Goal: Task Accomplishment & Management: Manage account settings

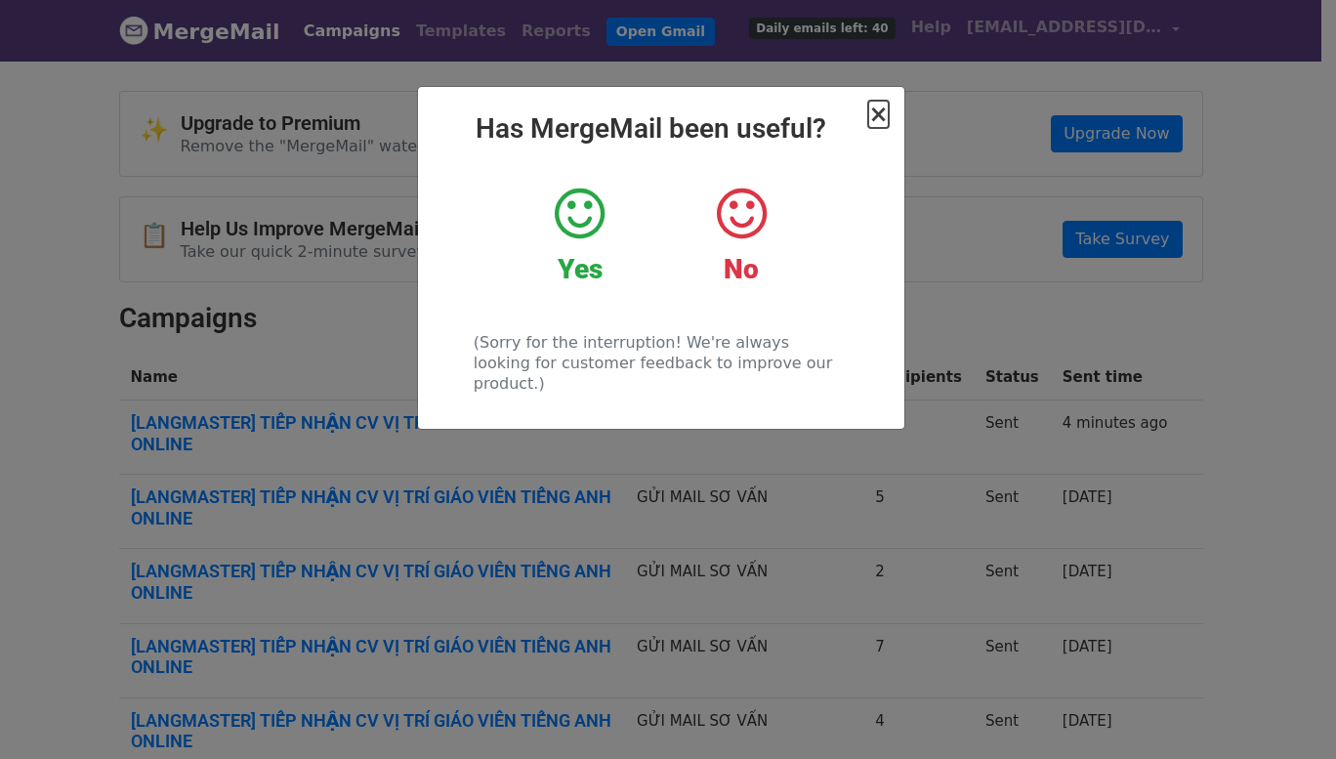
click at [887, 118] on span "×" at bounding box center [878, 114] width 20 height 27
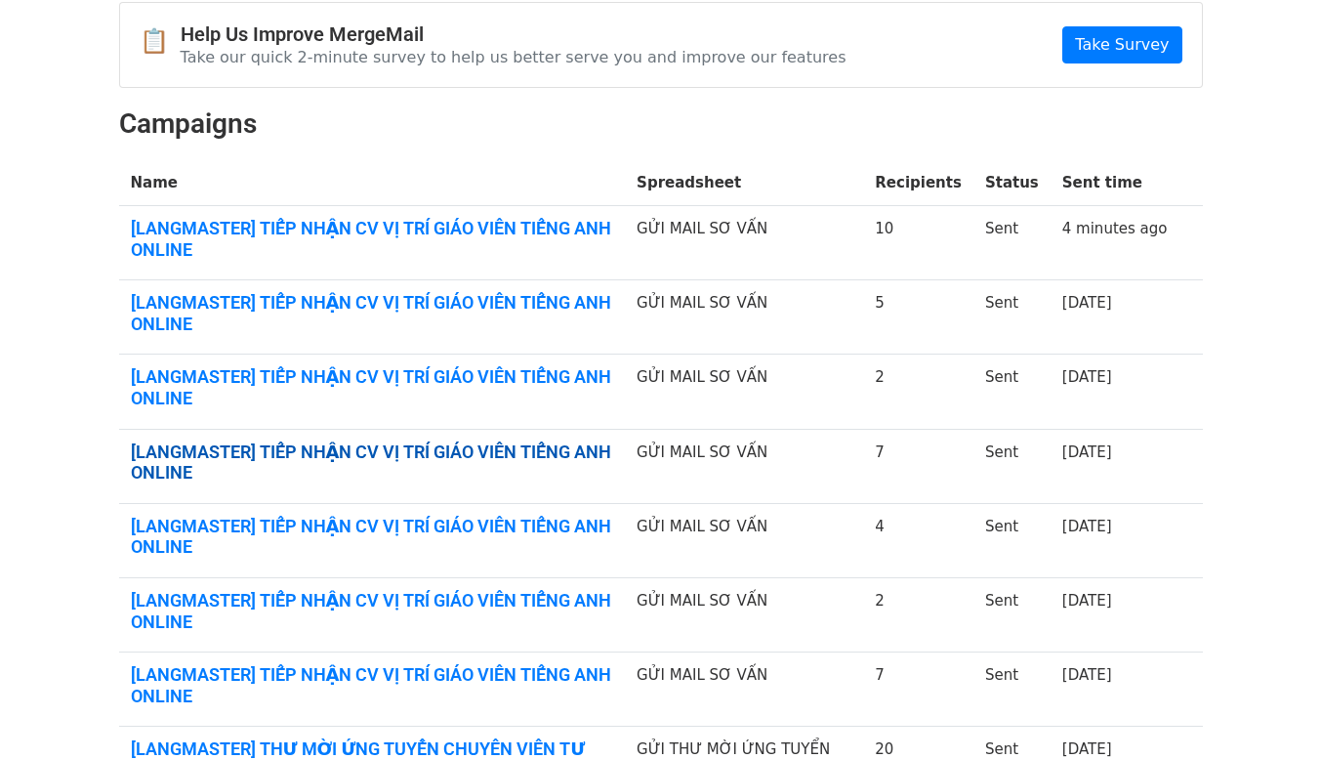
scroll to position [195, 0]
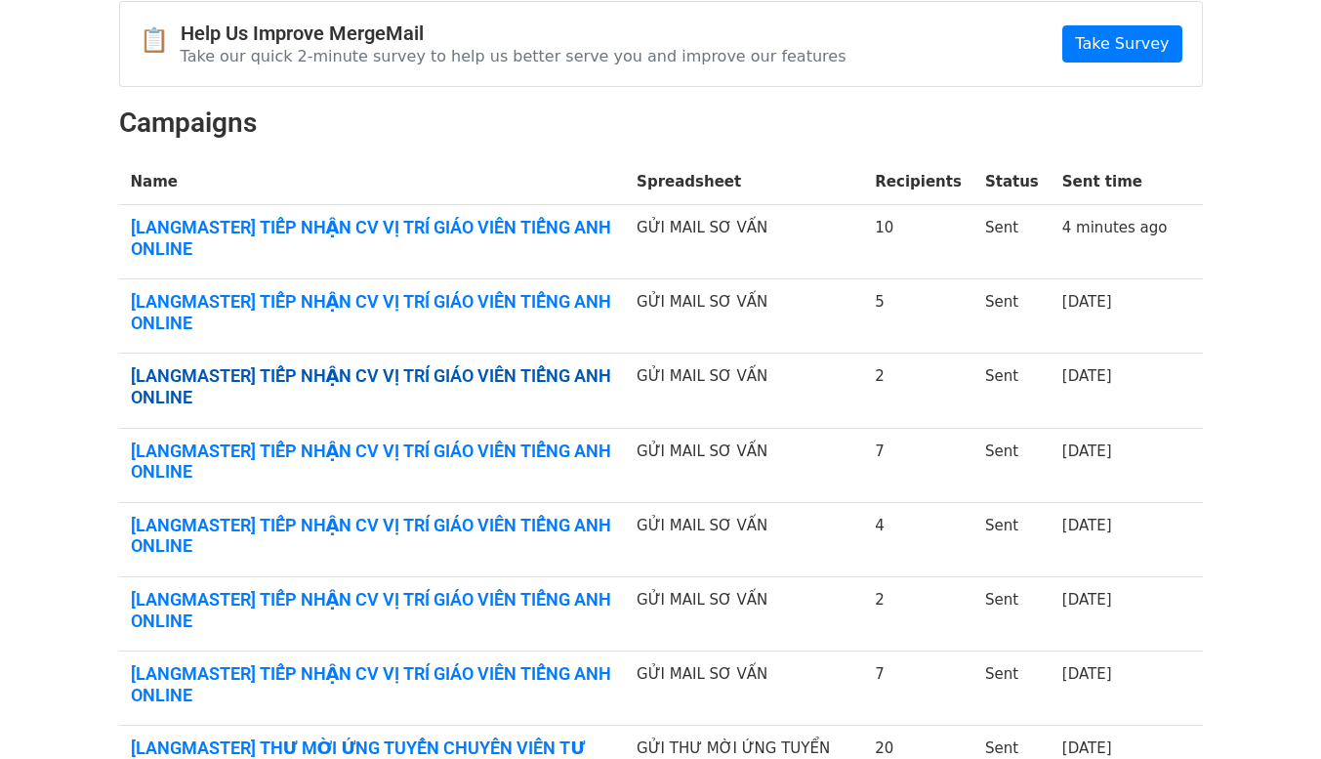
click at [479, 385] on link "[LANGMASTER] TIẾP NHẬN CV VỊ TRÍ GIÁO VIÊN TIẾNG ANH ONLINE" at bounding box center [372, 386] width 483 height 42
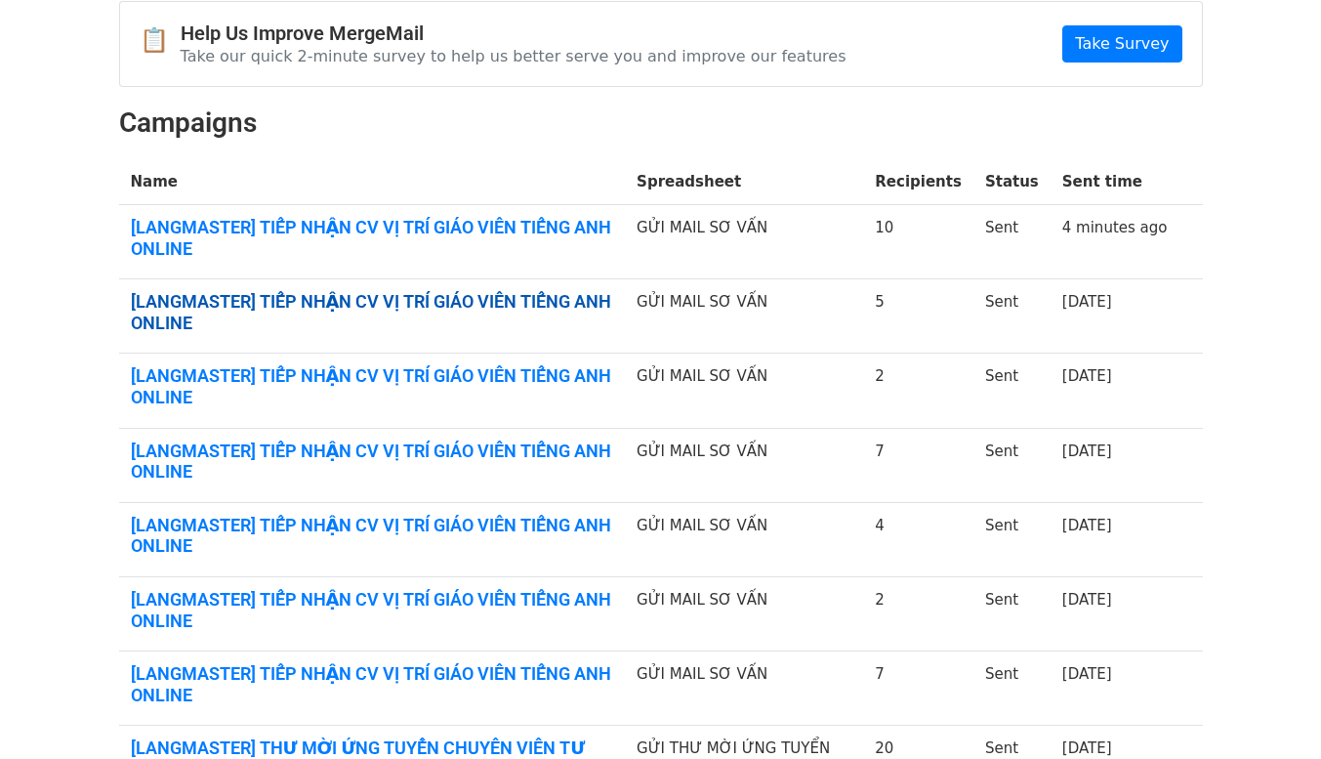
click at [446, 301] on link "[LANGMASTER] TIẾP NHẬN CV VỊ TRÍ GIÁO VIÊN TIẾNG ANH ONLINE" at bounding box center [372, 312] width 483 height 42
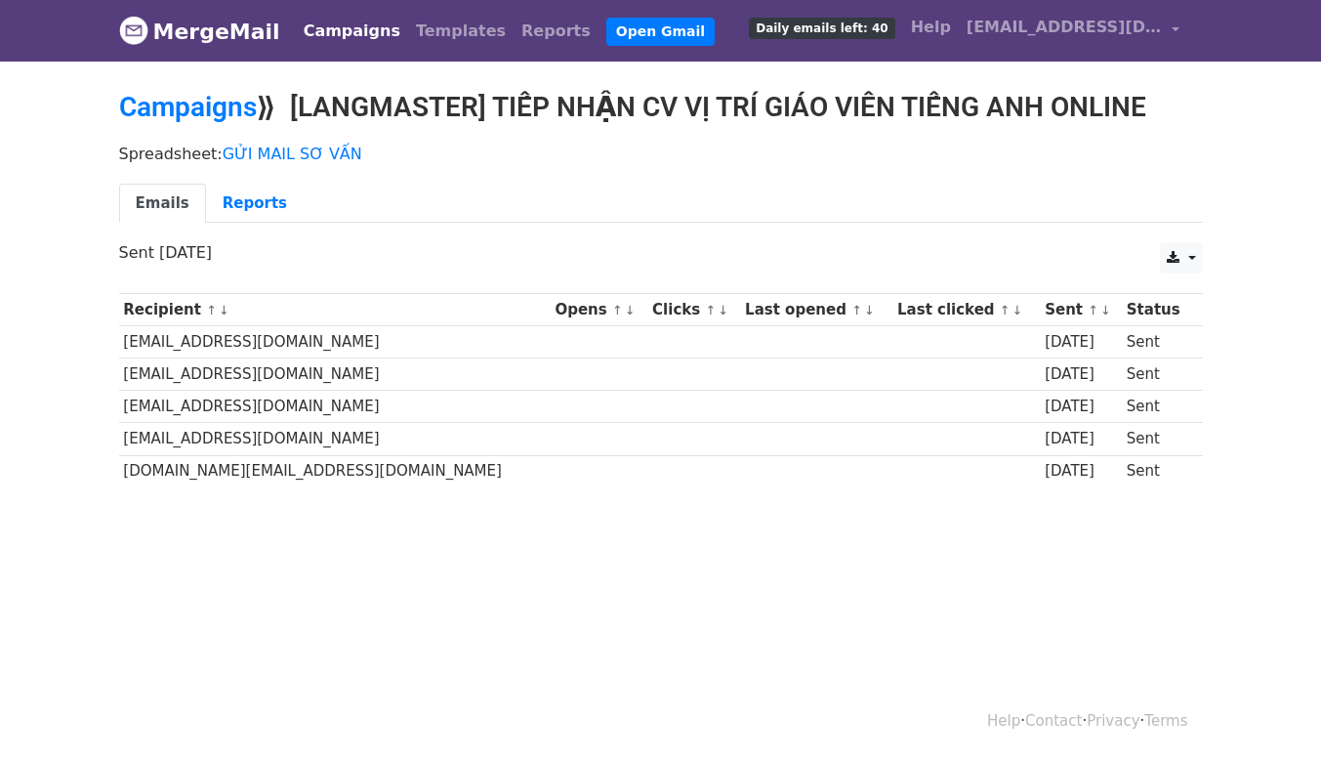
click at [551, 482] on td at bounding box center [600, 471] width 98 height 32
click at [347, 40] on link "Campaigns" at bounding box center [352, 31] width 112 height 39
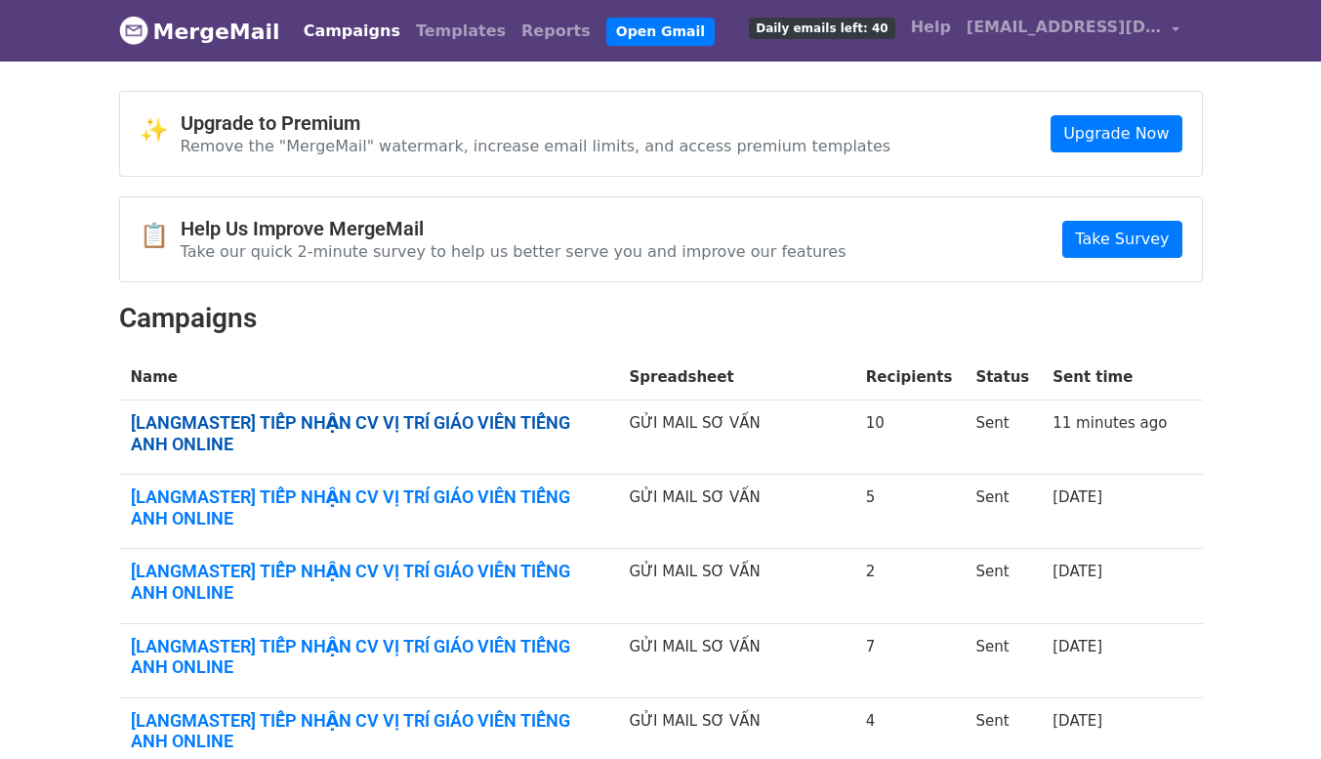
click at [576, 429] on link "[LANGMASTER] TIẾP NHẬN CV VỊ TRÍ GIÁO VIÊN TIẾNG ANH ONLINE" at bounding box center [369, 433] width 476 height 42
